Goal: Information Seeking & Learning: Learn about a topic

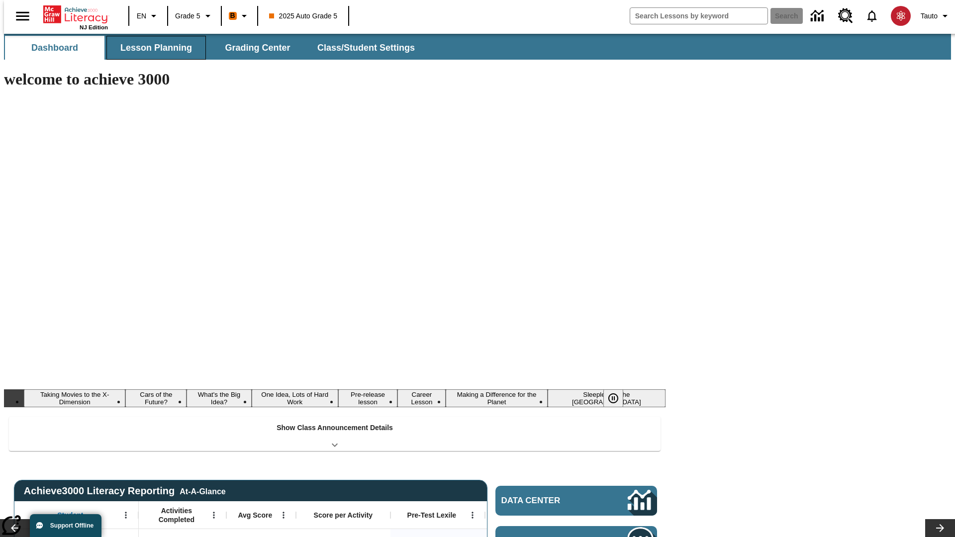
click at [152, 48] on button "Lesson Planning" at bounding box center [156, 48] width 100 height 24
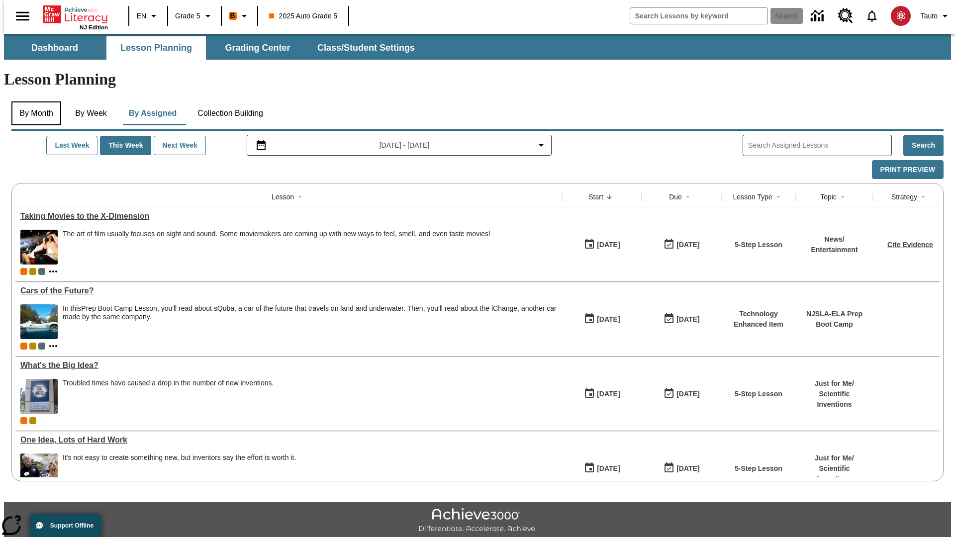
click at [33, 102] on button "By Month" at bounding box center [36, 114] width 50 height 24
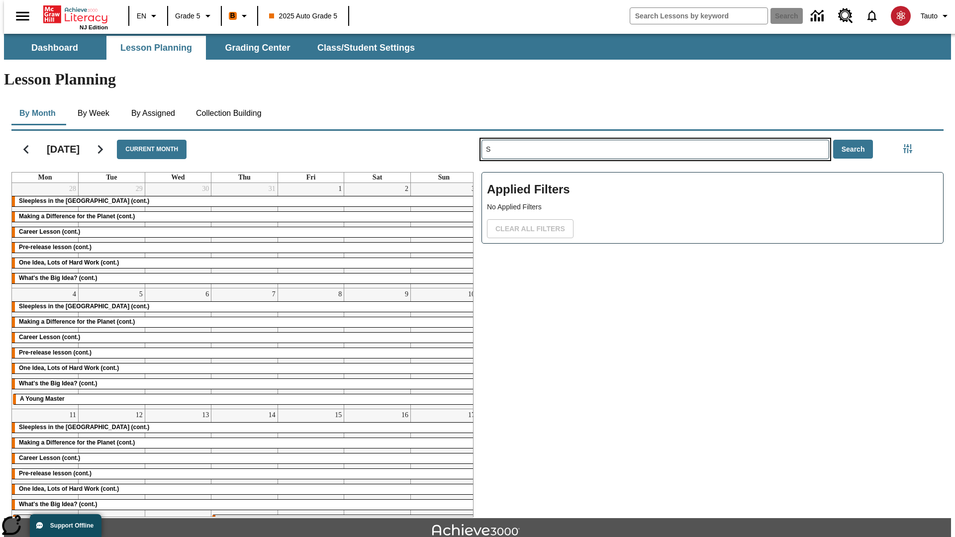
type input "S"
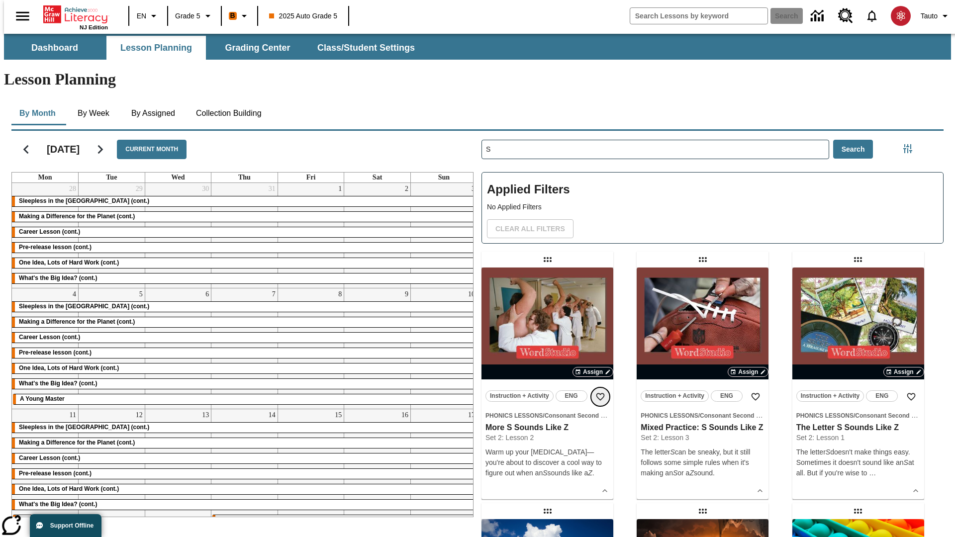
click at [601, 392] on icon "Add to Favorites" at bounding box center [601, 397] width 10 height 10
click at [72, 13] on icon "Home" at bounding box center [76, 14] width 66 height 20
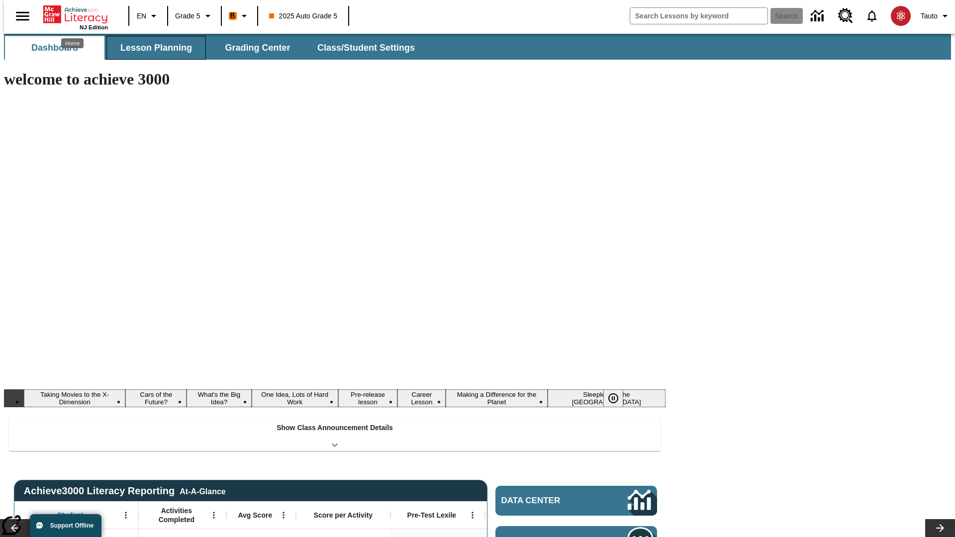
click at [152, 48] on button "Lesson Planning" at bounding box center [156, 48] width 100 height 24
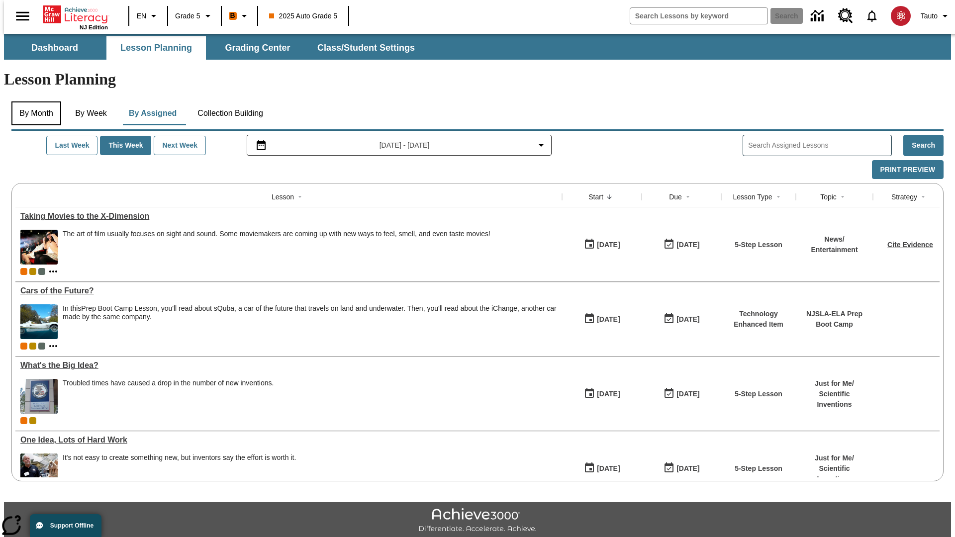
click at [33, 102] on button "By Month" at bounding box center [36, 114] width 50 height 24
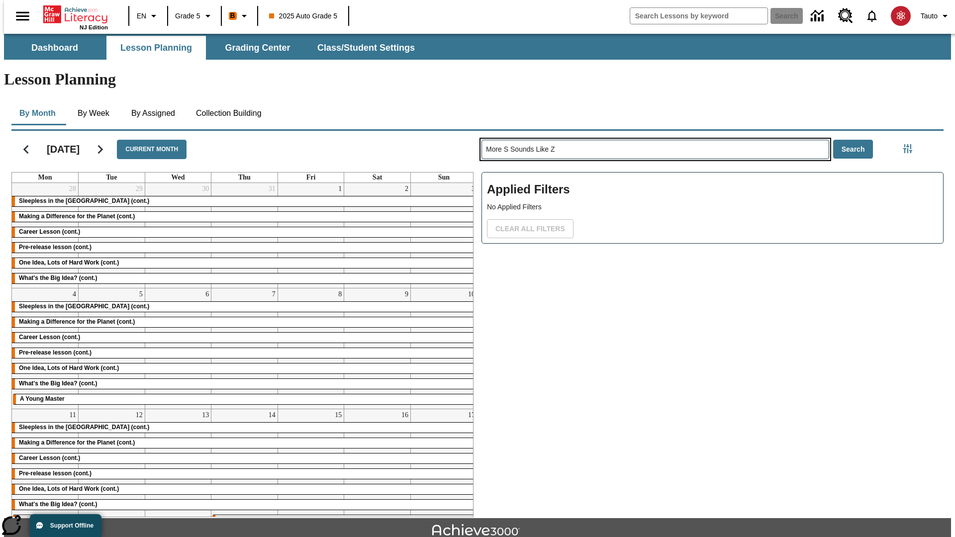
type input "More S Sounds Like Z"
